Goal: Information Seeking & Learning: Learn about a topic

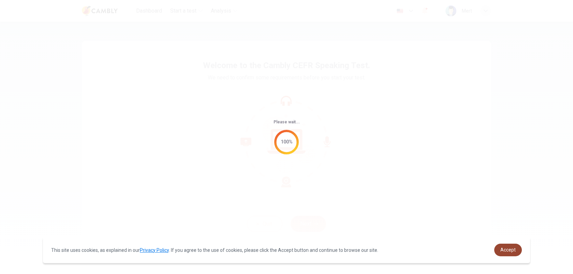
click at [509, 251] on span "Accept" at bounding box center [507, 249] width 15 height 5
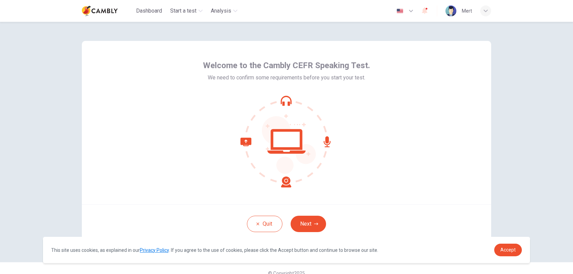
scroll to position [10, 0]
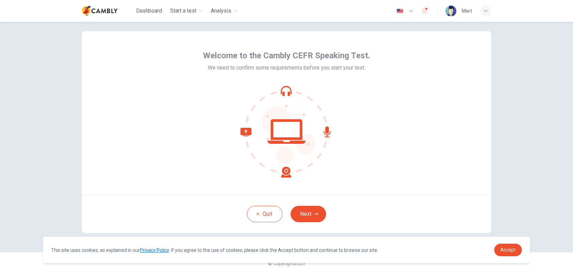
click at [312, 214] on button "Next" at bounding box center [307, 214] width 35 height 16
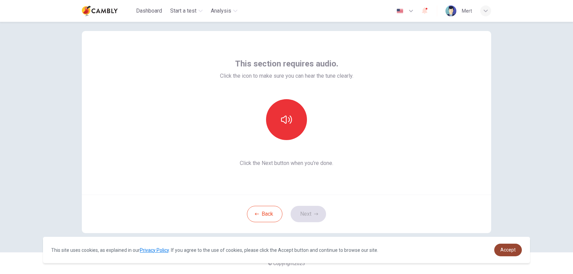
click at [515, 247] on span "Accept" at bounding box center [507, 249] width 15 height 5
click at [510, 250] on span "Accept" at bounding box center [507, 249] width 15 height 5
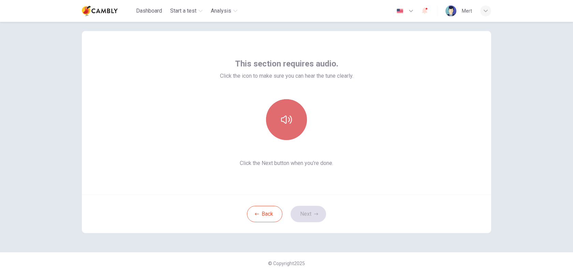
click at [288, 126] on button "button" at bounding box center [286, 119] width 41 height 41
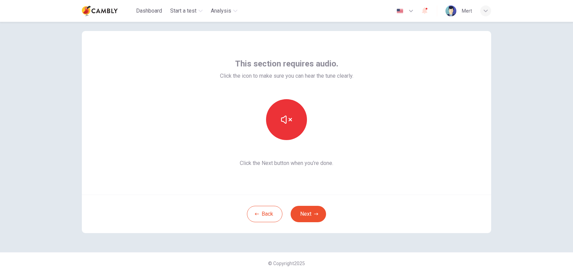
click at [307, 205] on div "Back Next" at bounding box center [286, 214] width 409 height 39
click at [312, 212] on button "Next" at bounding box center [307, 214] width 35 height 16
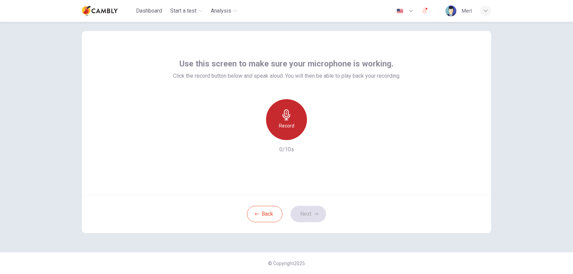
click at [283, 129] on h6 "Record" at bounding box center [286, 126] width 15 height 8
click at [284, 127] on h6 "Stop" at bounding box center [286, 126] width 10 height 8
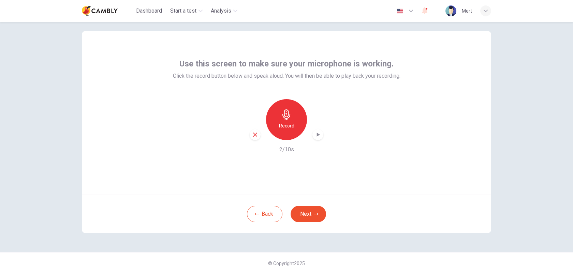
click at [321, 138] on div "button" at bounding box center [317, 134] width 11 height 11
click at [308, 217] on button "Next" at bounding box center [307, 214] width 35 height 16
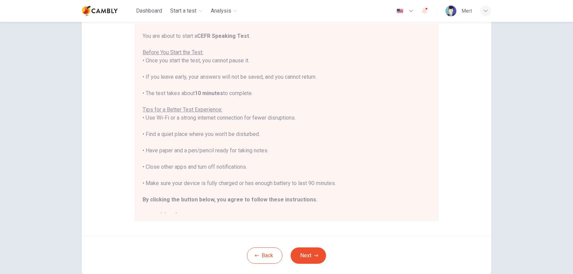
scroll to position [0, 0]
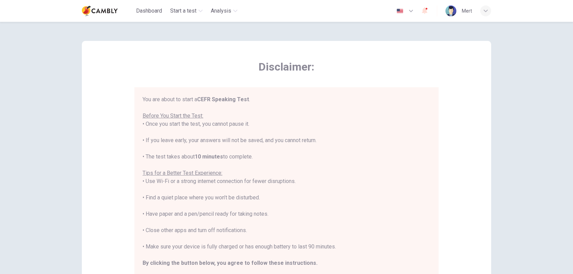
click at [406, 14] on button "button" at bounding box center [405, 11] width 25 height 14
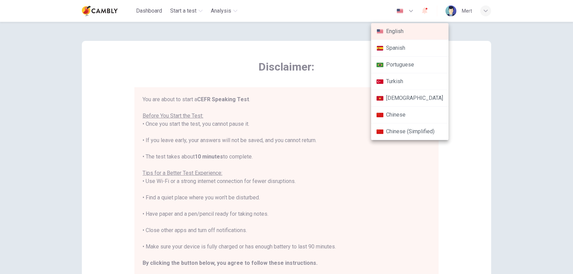
click at [396, 79] on li "Turkish" at bounding box center [409, 81] width 77 height 17
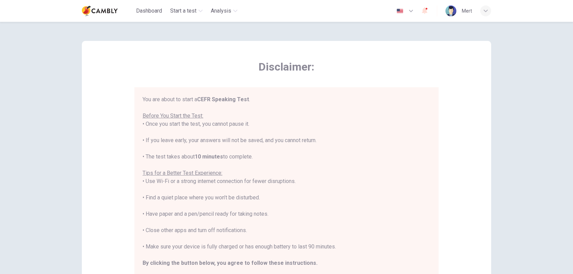
type input "**"
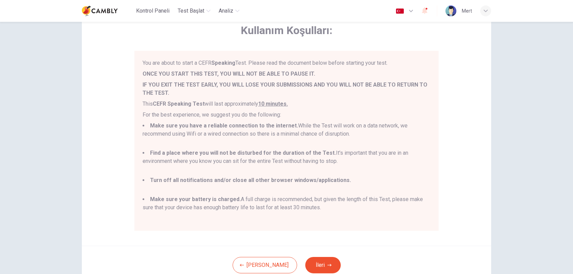
scroll to position [88, 0]
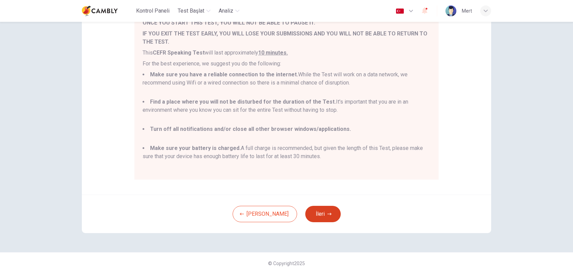
click at [327, 212] on icon "button" at bounding box center [329, 214] width 4 height 4
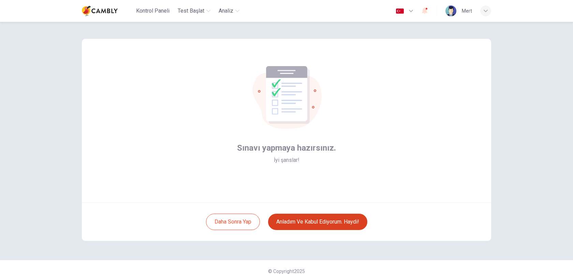
scroll to position [0, 0]
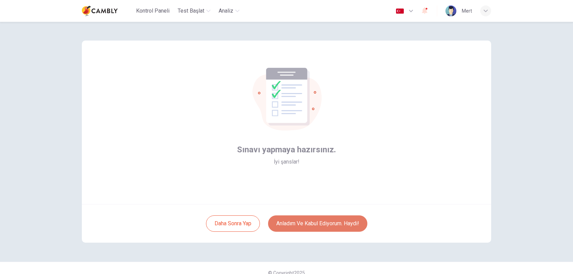
click at [337, 222] on button "Anladım ve kabul ediyorum. Haydi!" at bounding box center [317, 223] width 99 height 16
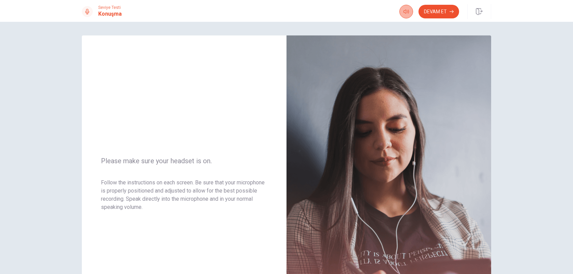
click at [407, 11] on icon "button" at bounding box center [405, 11] width 5 height 5
type input "*"
drag, startPoint x: 416, startPoint y: 24, endPoint x: 466, endPoint y: 23, distance: 50.5
click at [466, 23] on body "This site uses cookies, as explained in our Privacy Policy . If you agree to th…" at bounding box center [286, 137] width 573 height 274
click at [451, 10] on icon "button" at bounding box center [451, 12] width 4 height 4
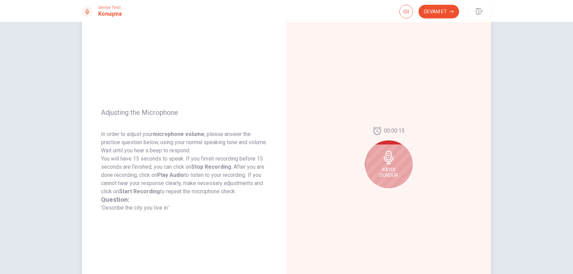
scroll to position [27, 0]
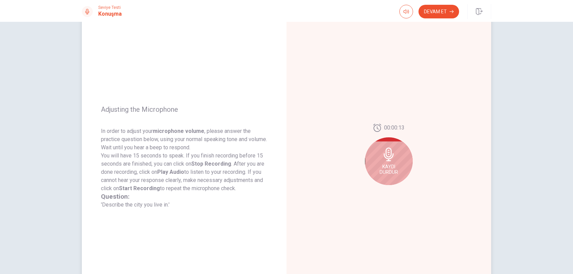
click at [390, 150] on icon at bounding box center [389, 155] width 10 height 14
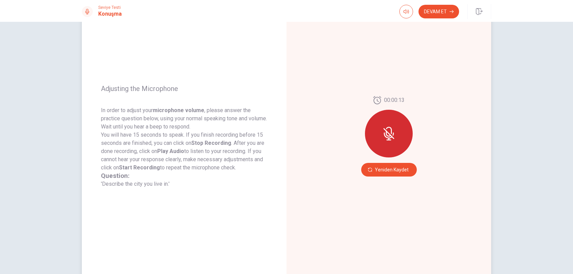
scroll to position [94, 0]
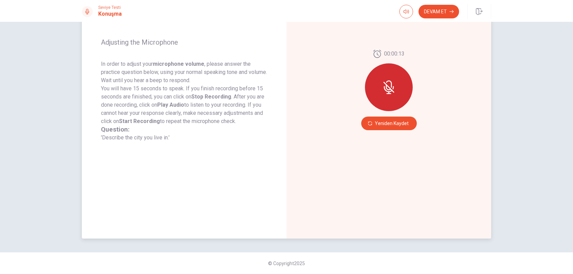
drag, startPoint x: 102, startPoint y: 42, endPoint x: 179, endPoint y: 150, distance: 132.7
click at [179, 150] on div "Adjusting the Microphone In order to adjust your microphone volume , please ans…" at bounding box center [184, 89] width 205 height 297
drag, startPoint x: 176, startPoint y: 141, endPoint x: 82, endPoint y: 70, distance: 118.2
click at [82, 70] on div "Adjusting the Microphone In order to adjust your microphone volume , please ans…" at bounding box center [184, 89] width 205 height 297
click at [393, 123] on button "Yeniden Kaydet" at bounding box center [389, 124] width 56 height 14
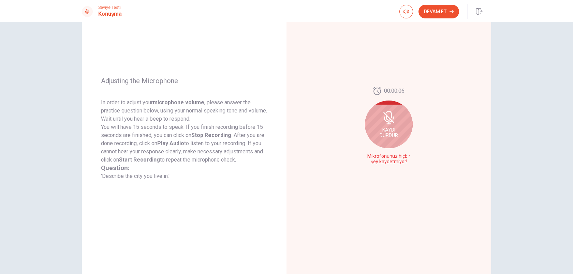
scroll to position [51, 0]
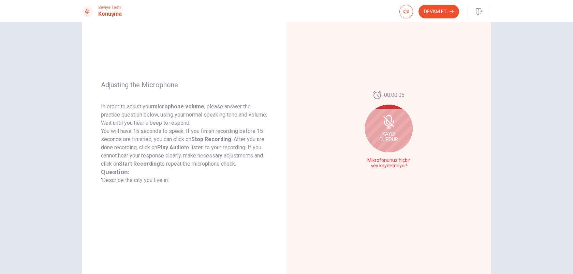
click at [385, 122] on icon at bounding box center [388, 124] width 9 height 6
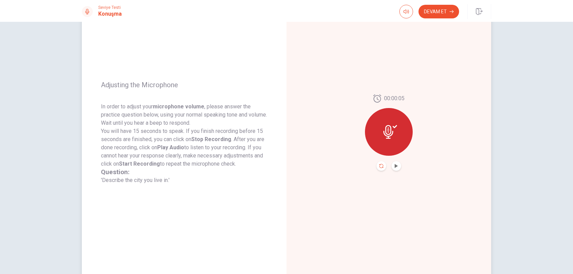
click at [380, 167] on icon "Record Again" at bounding box center [381, 166] width 4 height 4
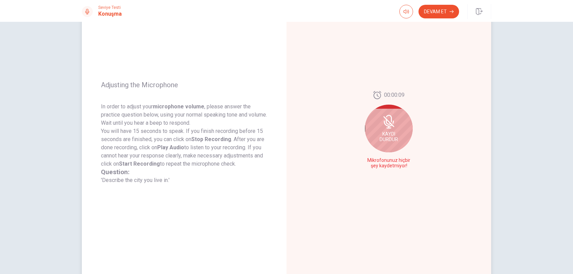
click at [388, 117] on icon at bounding box center [389, 122] width 14 height 14
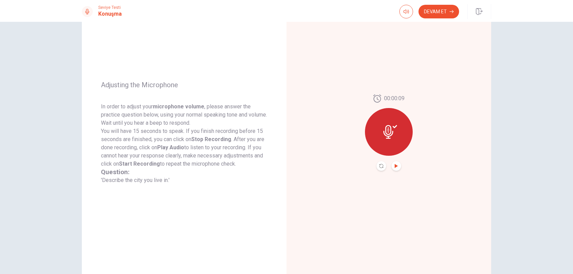
click at [397, 164] on icon "Play Audio" at bounding box center [396, 166] width 4 height 4
click at [380, 124] on div at bounding box center [389, 132] width 48 height 48
click at [381, 163] on button "Record Again" at bounding box center [381, 166] width 10 height 10
click at [380, 167] on icon "Record Again" at bounding box center [381, 166] width 4 height 4
click at [395, 125] on icon at bounding box center [390, 132] width 14 height 14
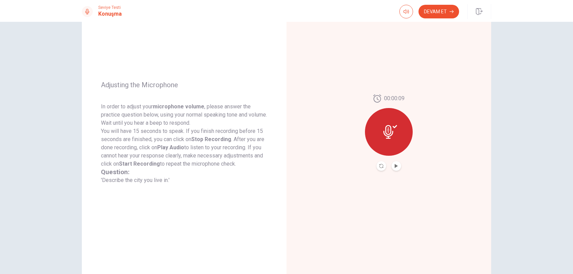
click at [394, 129] on icon at bounding box center [390, 132] width 14 height 14
click at [381, 163] on button "Record Again" at bounding box center [381, 166] width 10 height 10
click at [398, 167] on button "Play Audio" at bounding box center [396, 166] width 10 height 10
click at [378, 166] on button "Record Again" at bounding box center [381, 166] width 10 height 10
click at [381, 166] on icon "Record Again" at bounding box center [381, 166] width 4 height 4
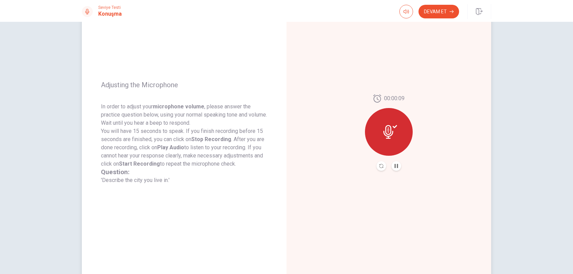
click at [395, 132] on icon at bounding box center [390, 132] width 14 height 14
click at [394, 127] on icon at bounding box center [394, 126] width 4 height 3
click at [439, 15] on button "Devam Et" at bounding box center [438, 12] width 41 height 14
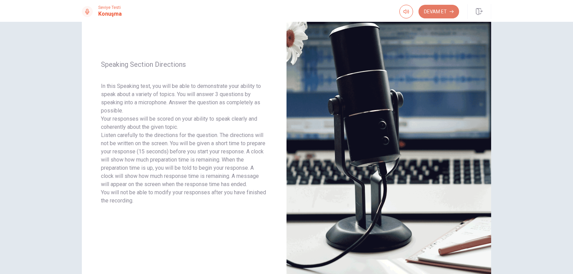
click at [442, 8] on button "Devam Et" at bounding box center [438, 12] width 41 height 14
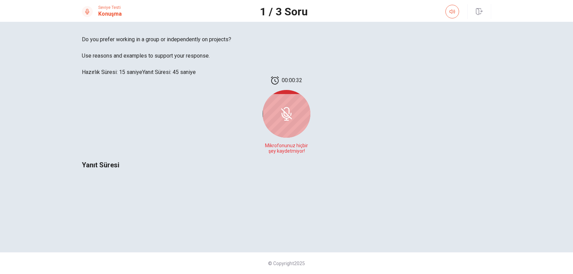
click at [310, 132] on div at bounding box center [286, 114] width 48 height 48
click at [386, 170] on div "00:00:31 Mikrofonunuz hiçbir şey kaydetmiyor! Yanıt Süresi" at bounding box center [286, 123] width 409 height 94
click at [386, 98] on div "00:00:31 Mikrofonunuz hiçbir şey kaydetmiyor!" at bounding box center [286, 117] width 409 height 83
click at [289, 117] on icon at bounding box center [285, 114] width 5 height 6
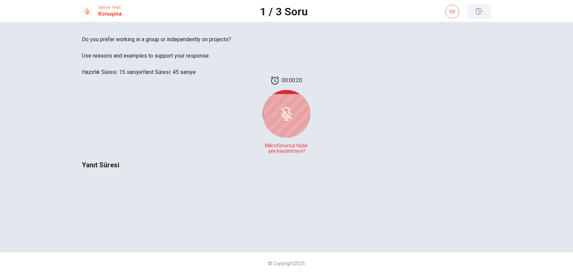
click at [479, 13] on icon "button" at bounding box center [479, 11] width 6 height 7
